Goal: Find specific page/section: Find specific page/section

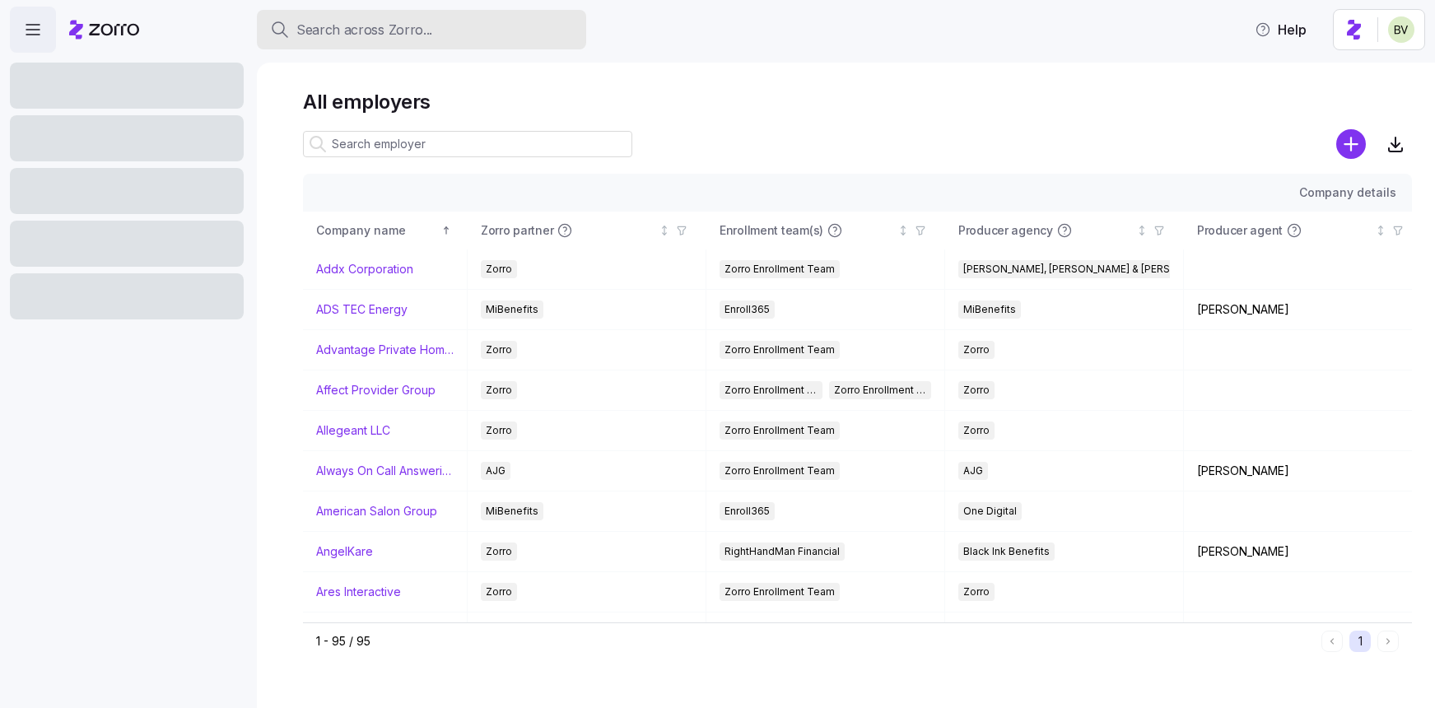
click at [317, 32] on span "Search across Zorro..." at bounding box center [364, 30] width 136 height 21
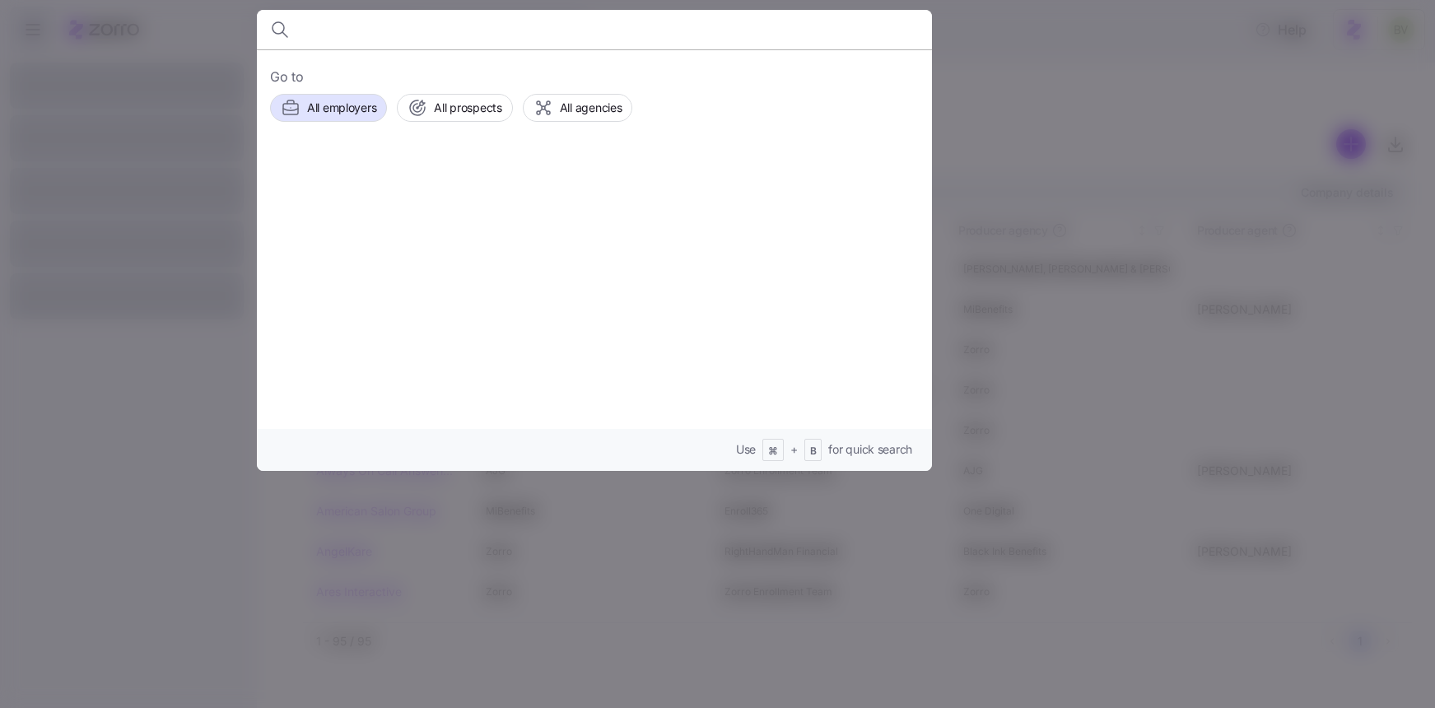
click at [972, 60] on div at bounding box center [717, 354] width 1435 height 708
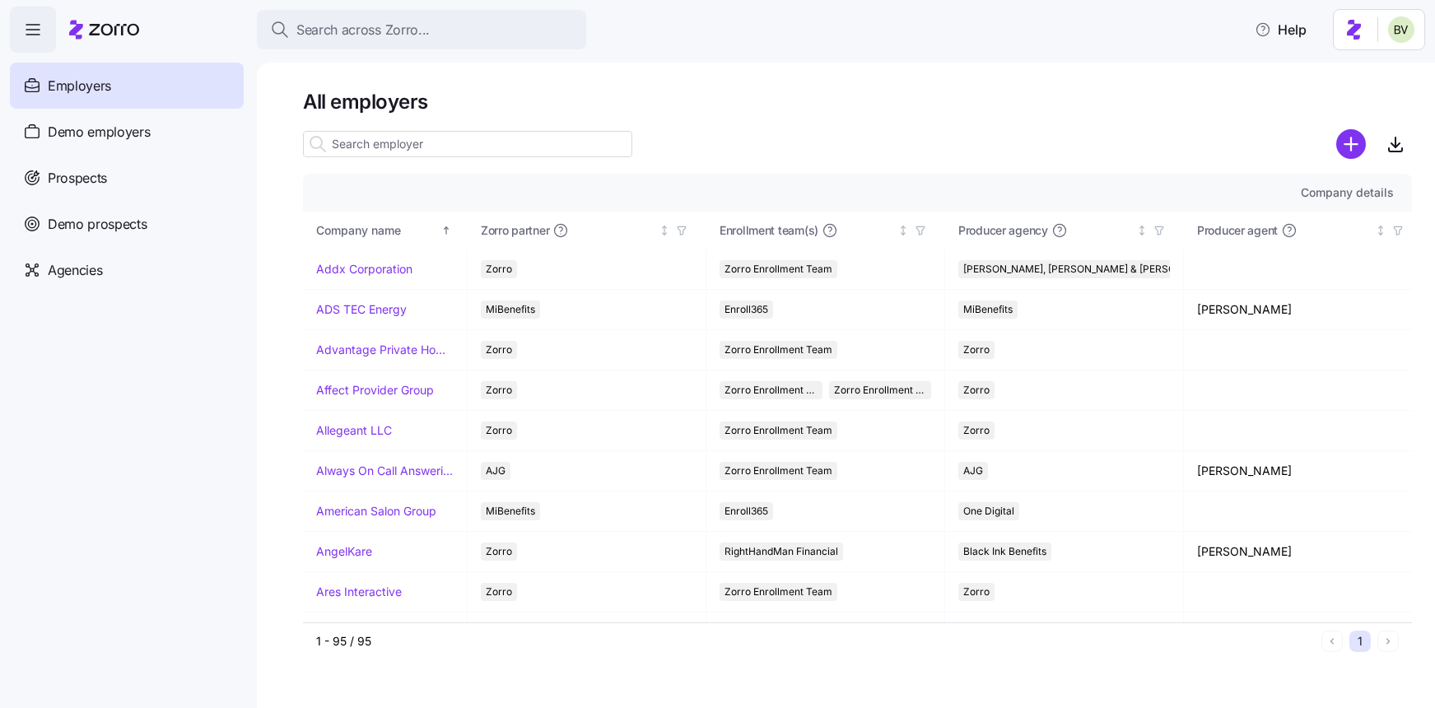
click at [403, 147] on input at bounding box center [467, 144] width 329 height 26
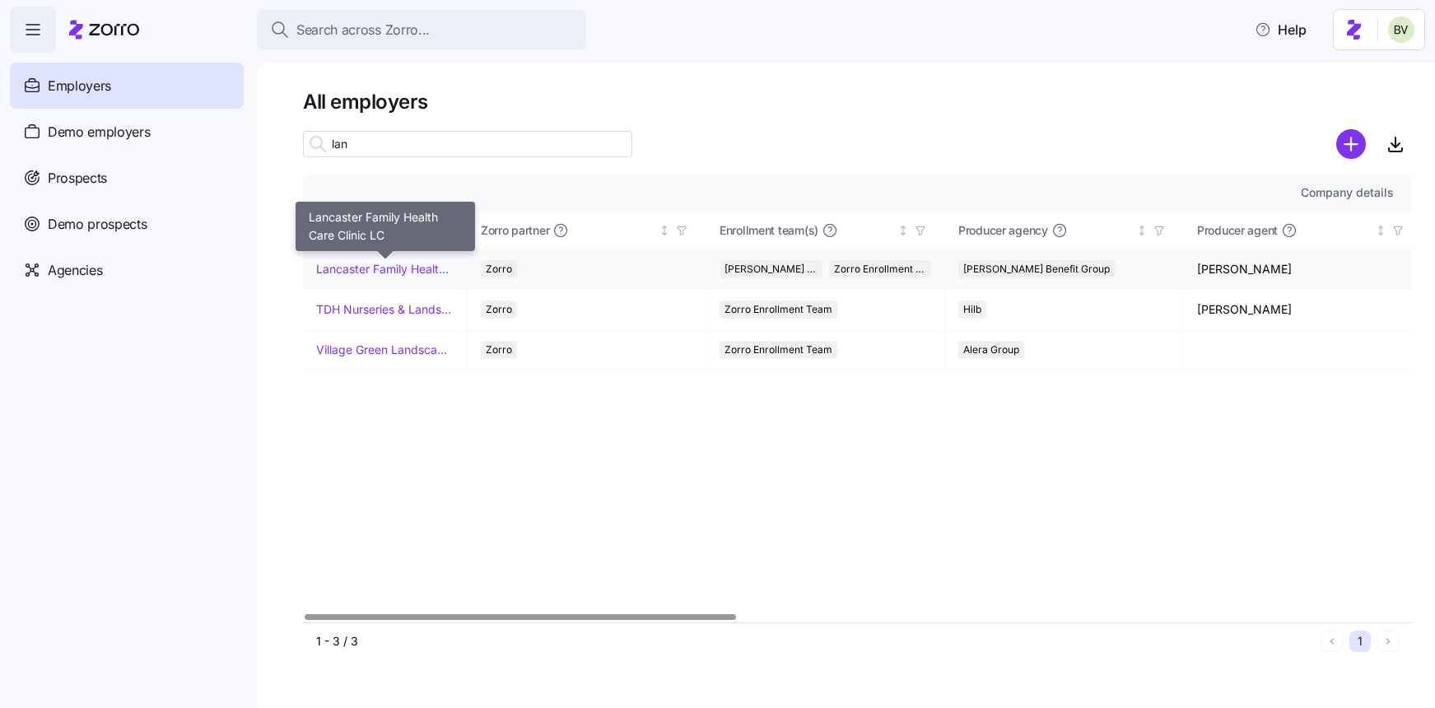
type input "lan"
click at [329, 273] on link "Lancaster Family Health Care Clinic LC" at bounding box center [385, 269] width 138 height 16
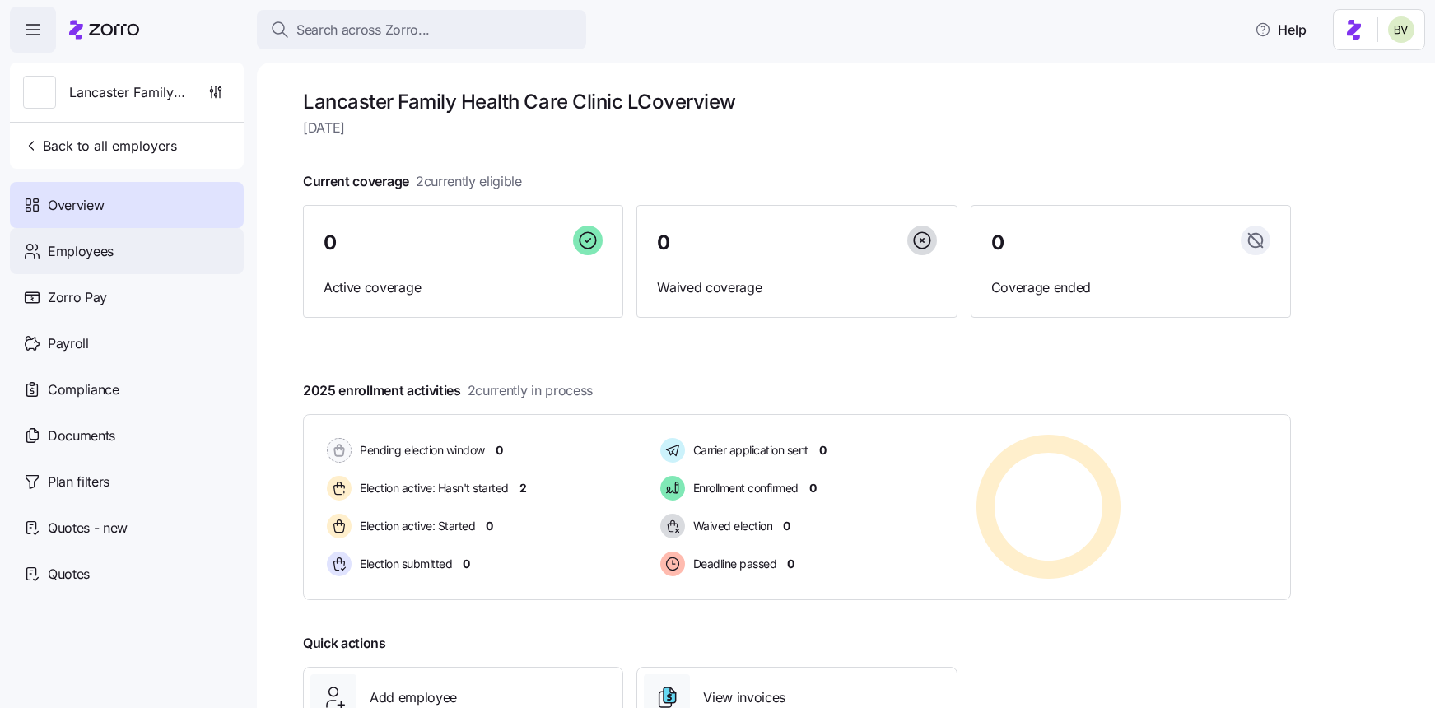
click at [163, 246] on div "Employees" at bounding box center [127, 251] width 234 height 46
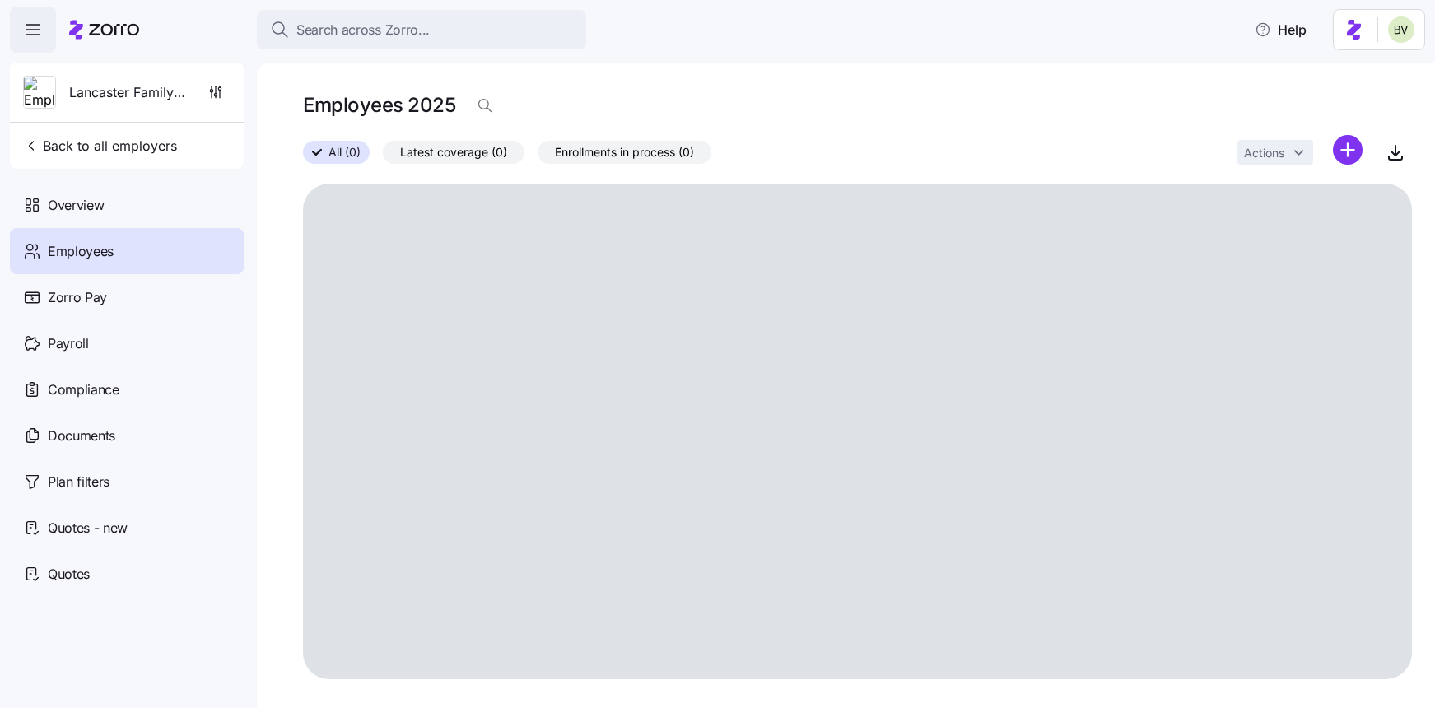
click at [358, 180] on div at bounding box center [857, 176] width 1109 height 13
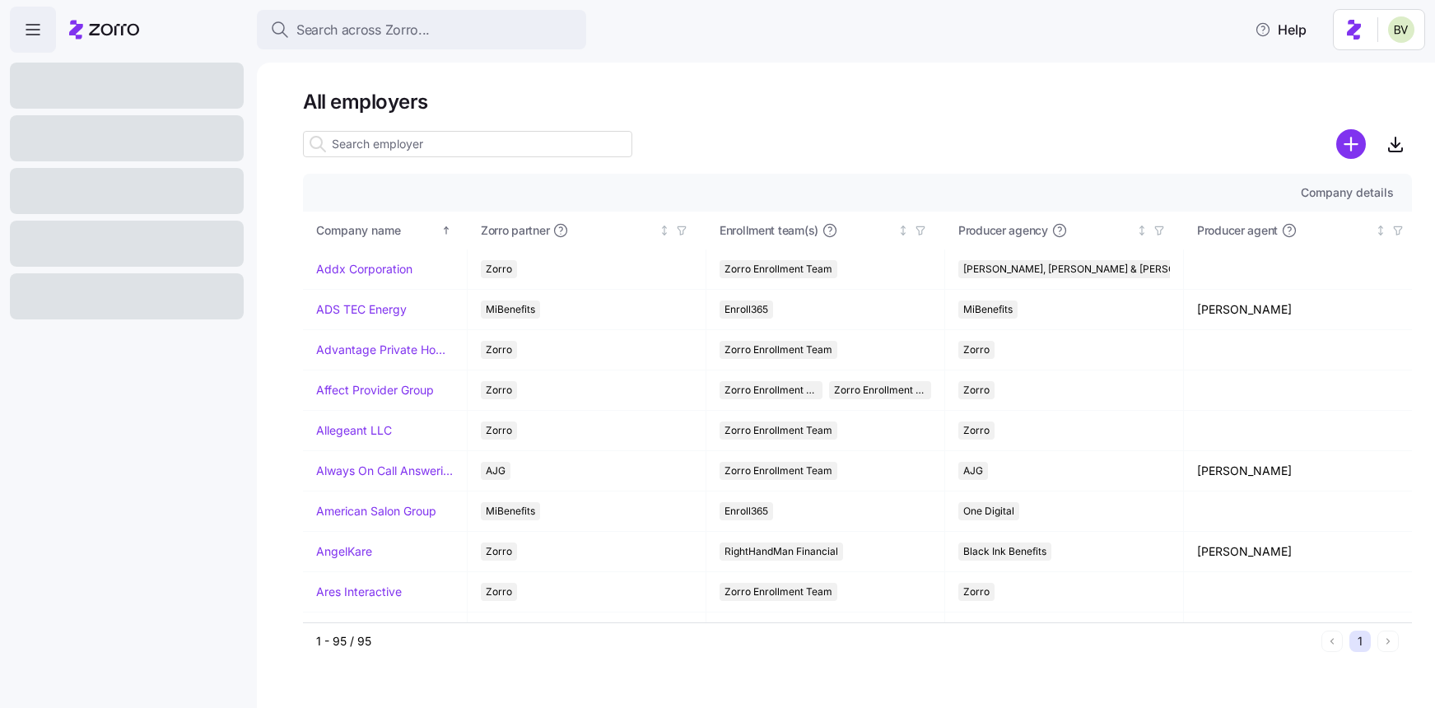
click at [366, 152] on input at bounding box center [467, 144] width 329 height 26
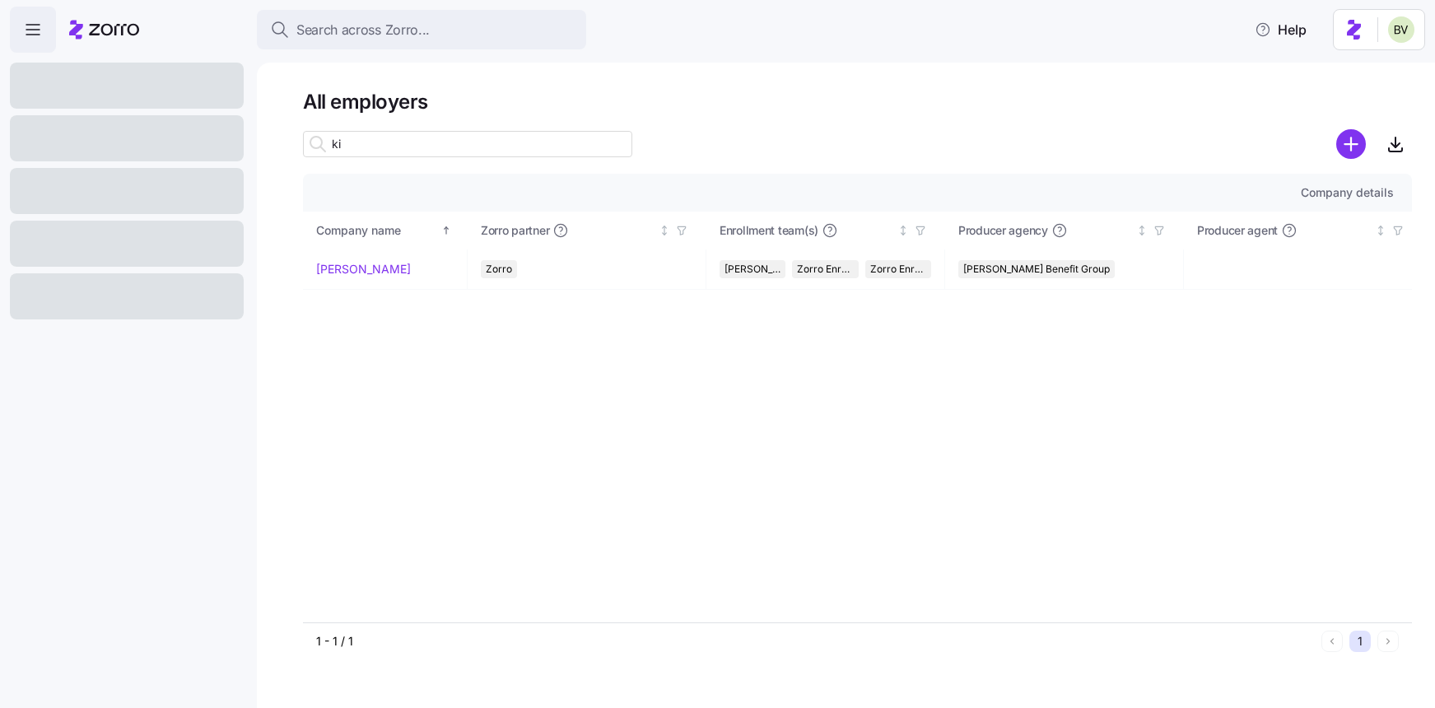
type input "k"
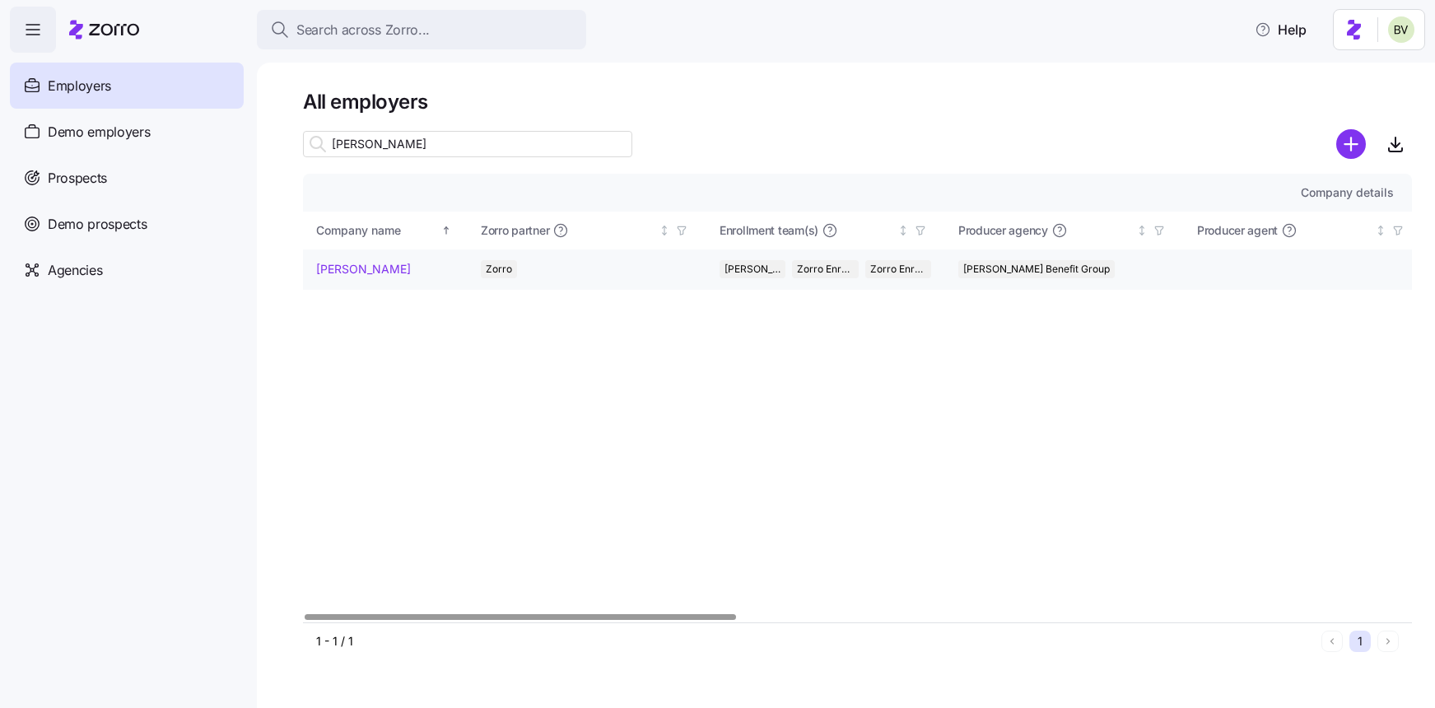
type input "kim"
click at [344, 269] on link "[PERSON_NAME]" at bounding box center [363, 269] width 95 height 16
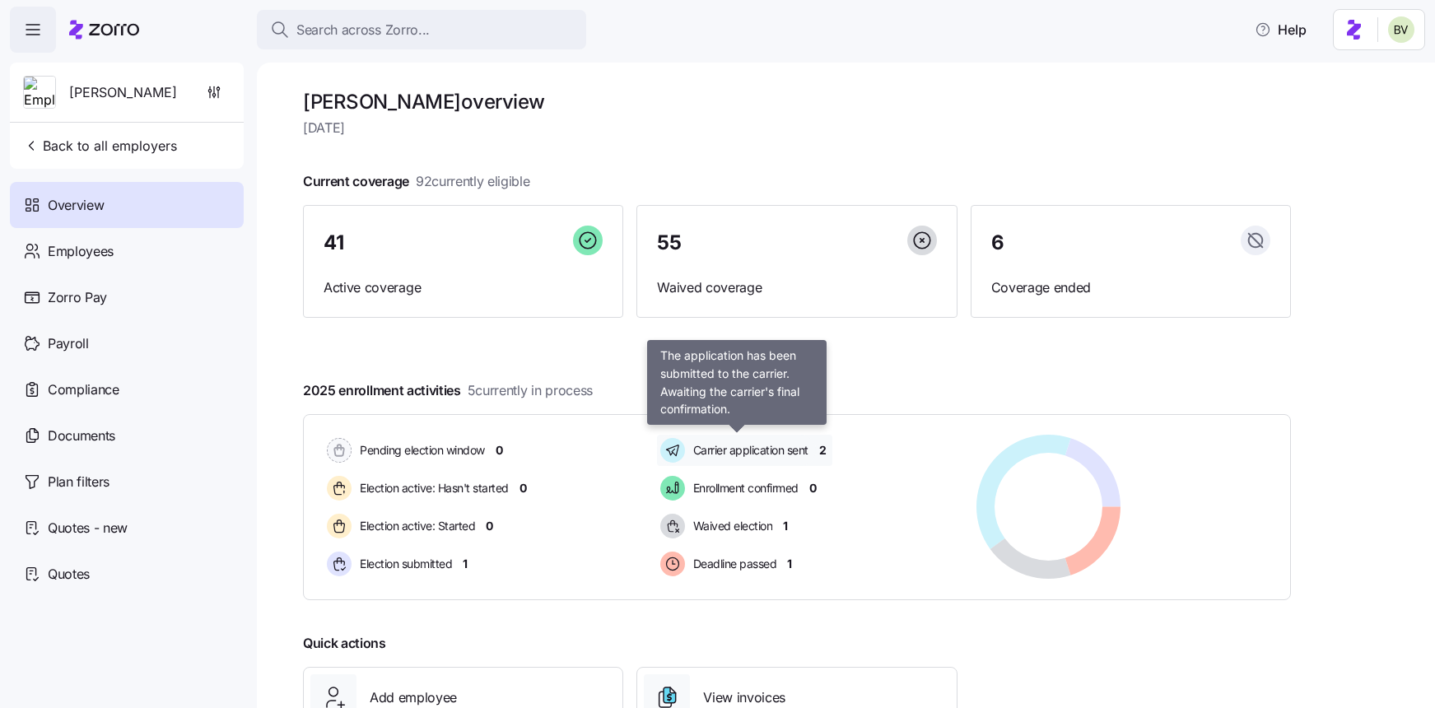
click at [752, 446] on span "Carrier application sent" at bounding box center [748, 450] width 120 height 16
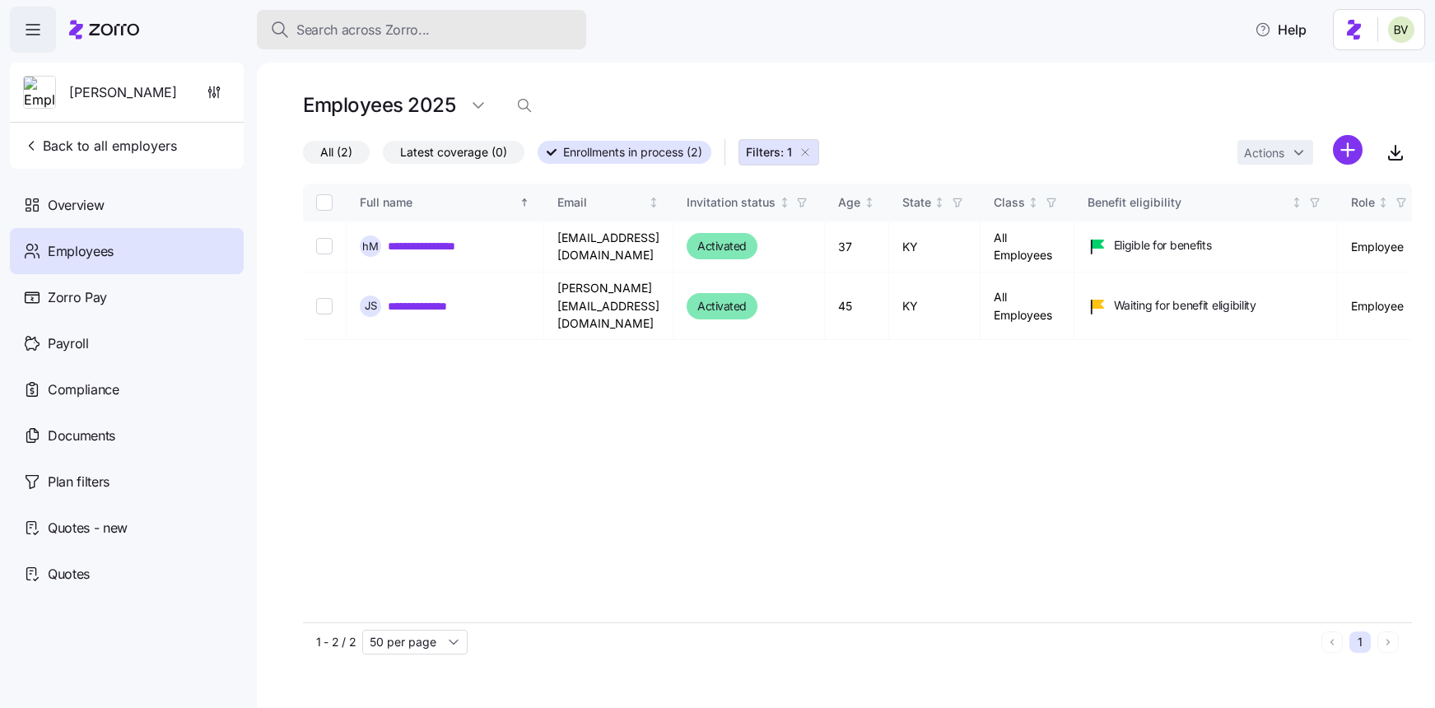
click at [332, 25] on span "Search across Zorro..." at bounding box center [362, 30] width 133 height 21
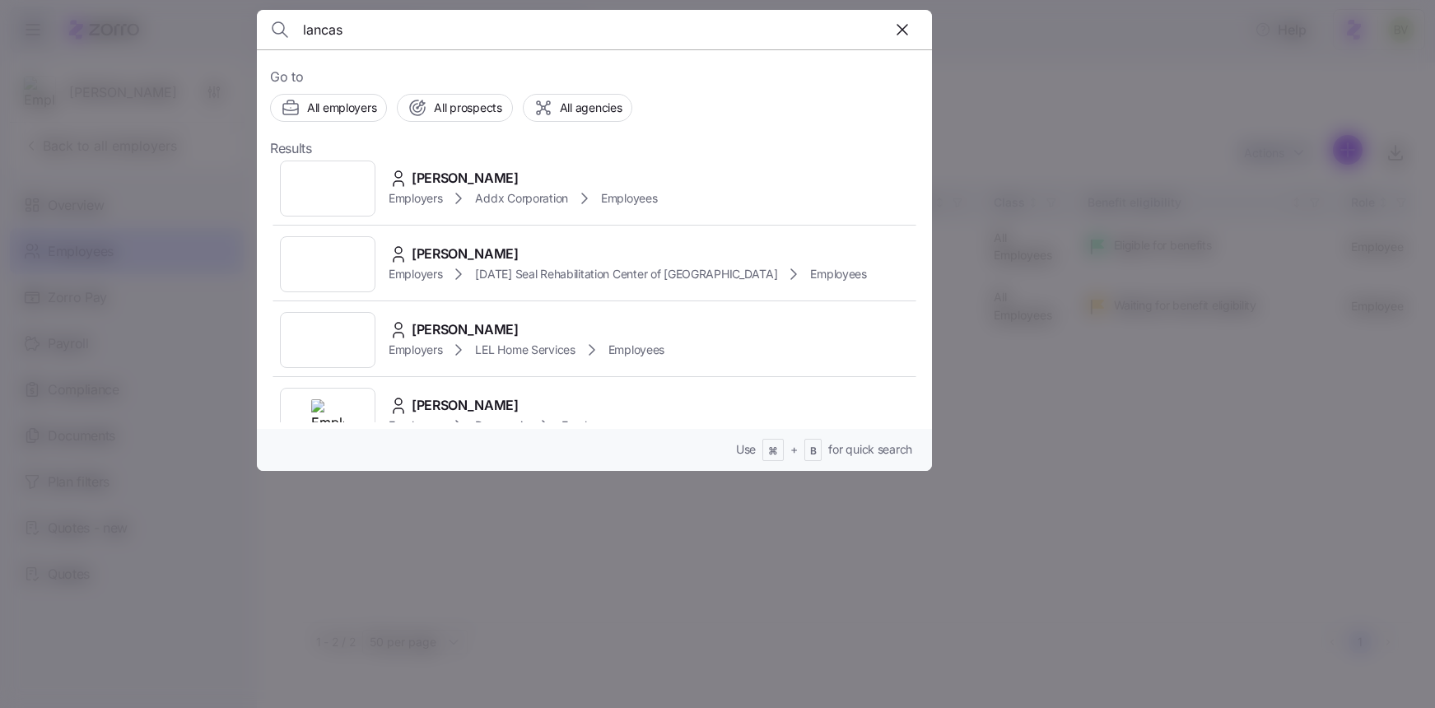
scroll to position [317, 0]
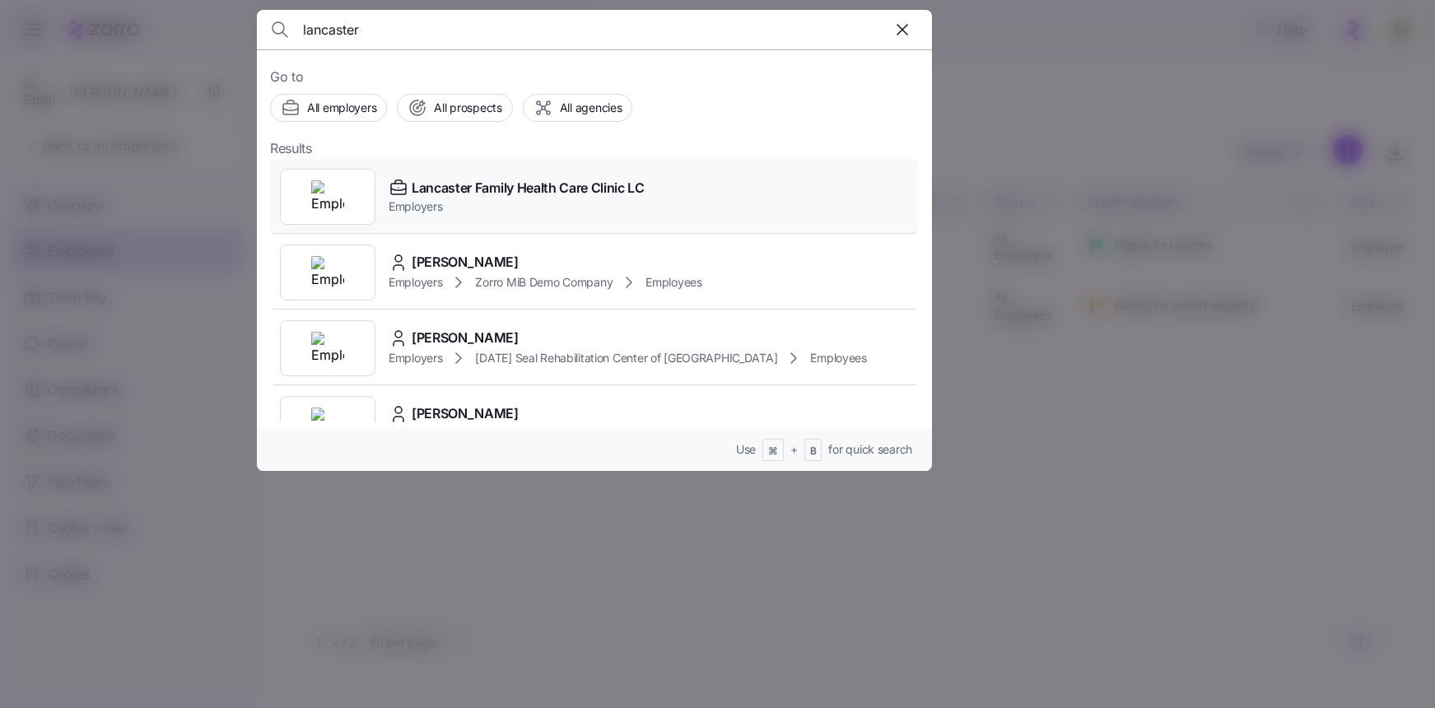
type input "lancaster"
click at [337, 205] on img at bounding box center [327, 196] width 33 height 33
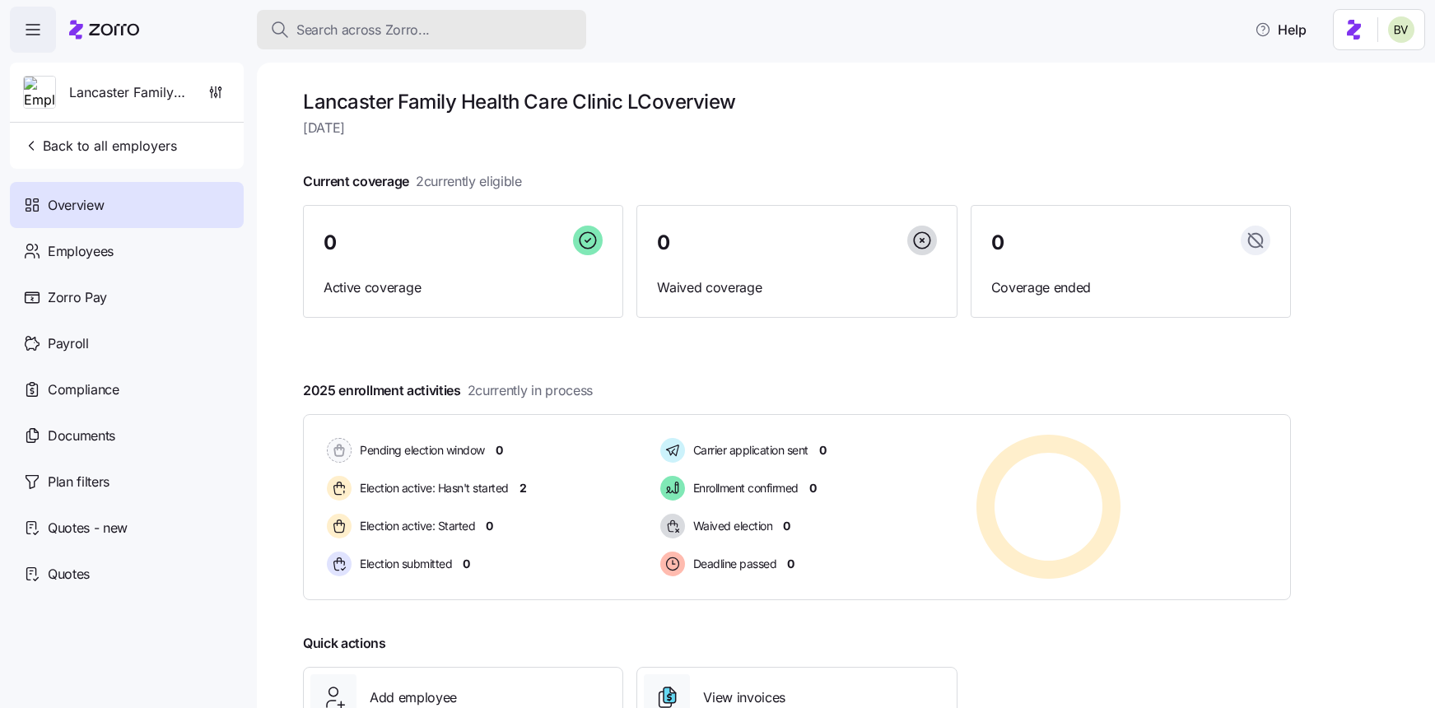
click at [334, 30] on span "Search across Zorro..." at bounding box center [362, 30] width 133 height 21
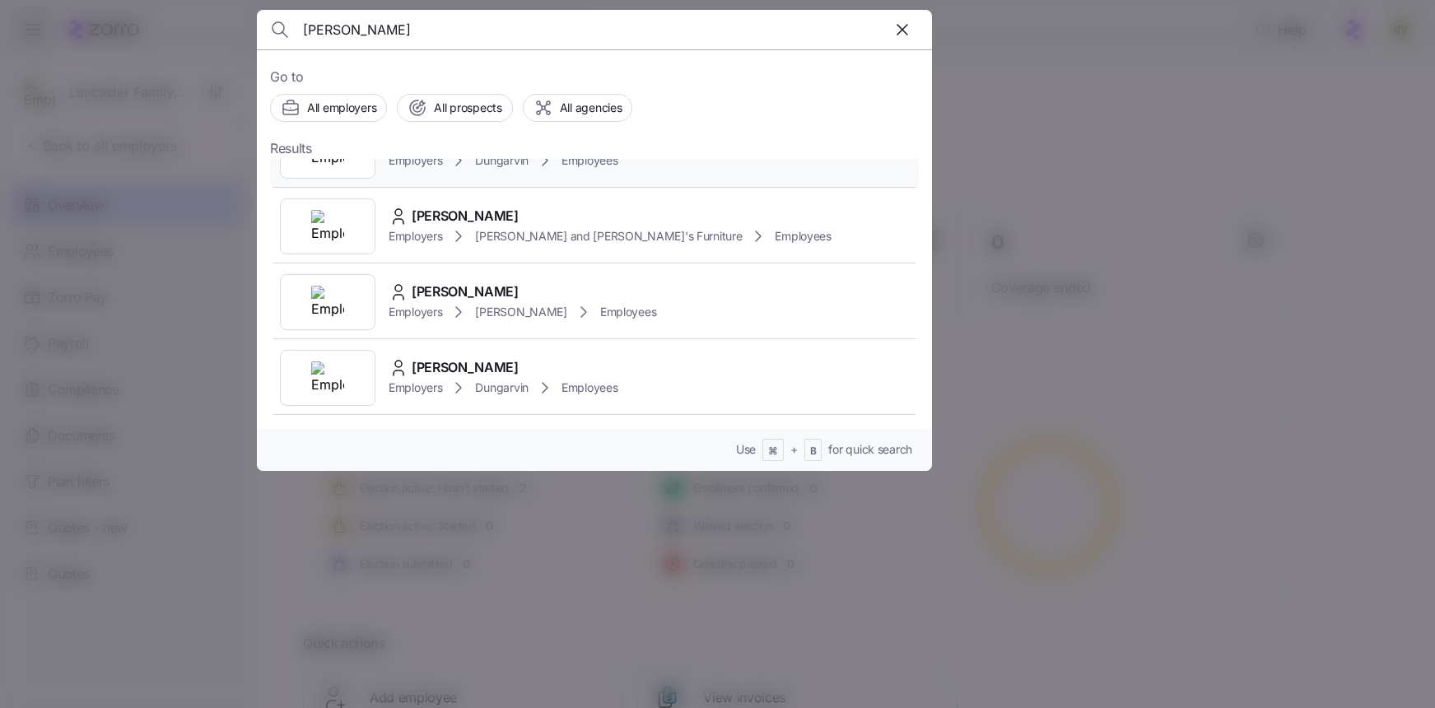
scroll to position [123, 0]
type input "alicia"
click at [331, 299] on img at bounding box center [327, 301] width 33 height 33
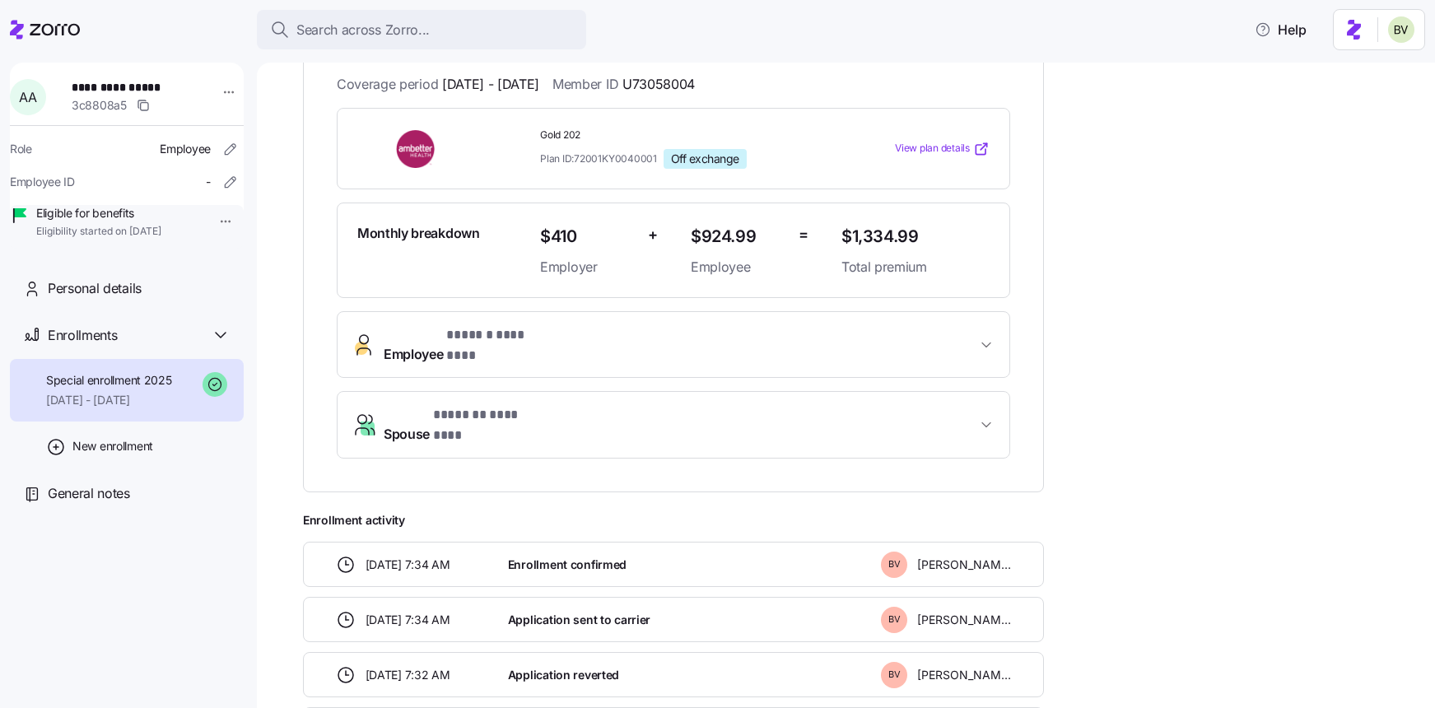
click at [465, 328] on span "* ****** ******** *" at bounding box center [495, 335] width 98 height 21
